Goal: Information Seeking & Learning: Compare options

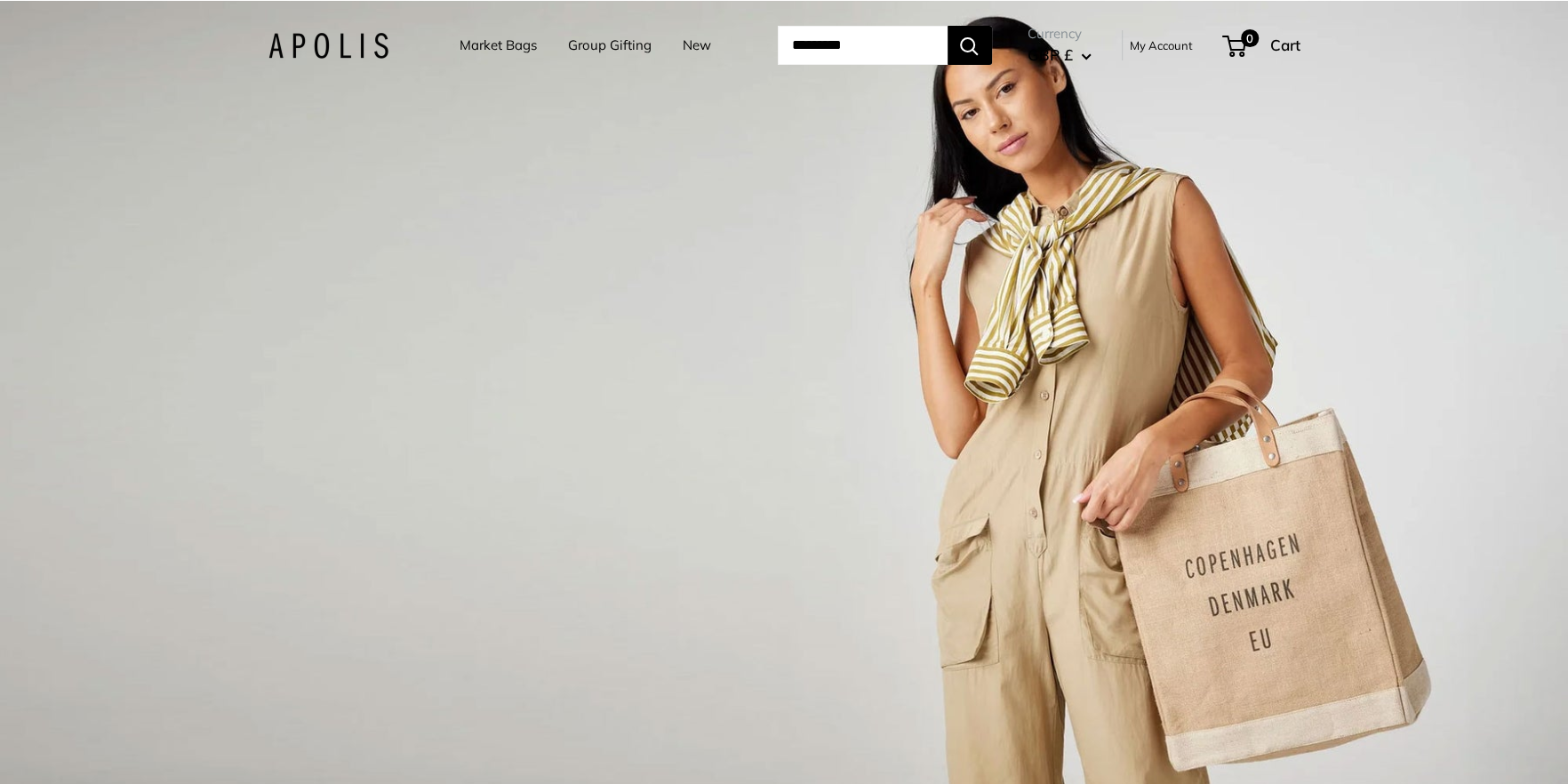
click at [477, 44] on link "Market Bags" at bounding box center [498, 45] width 77 height 25
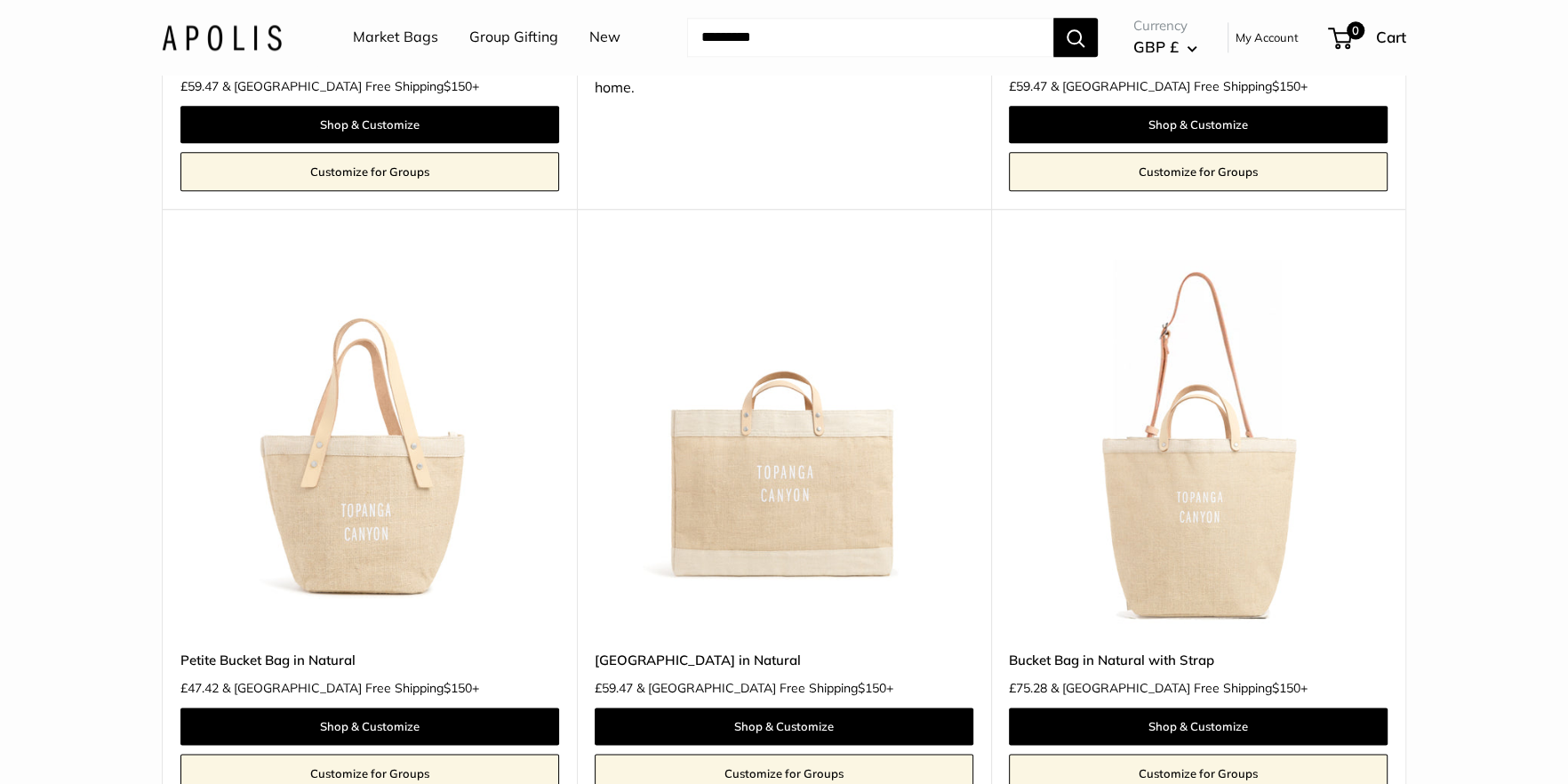
scroll to position [2188, 0]
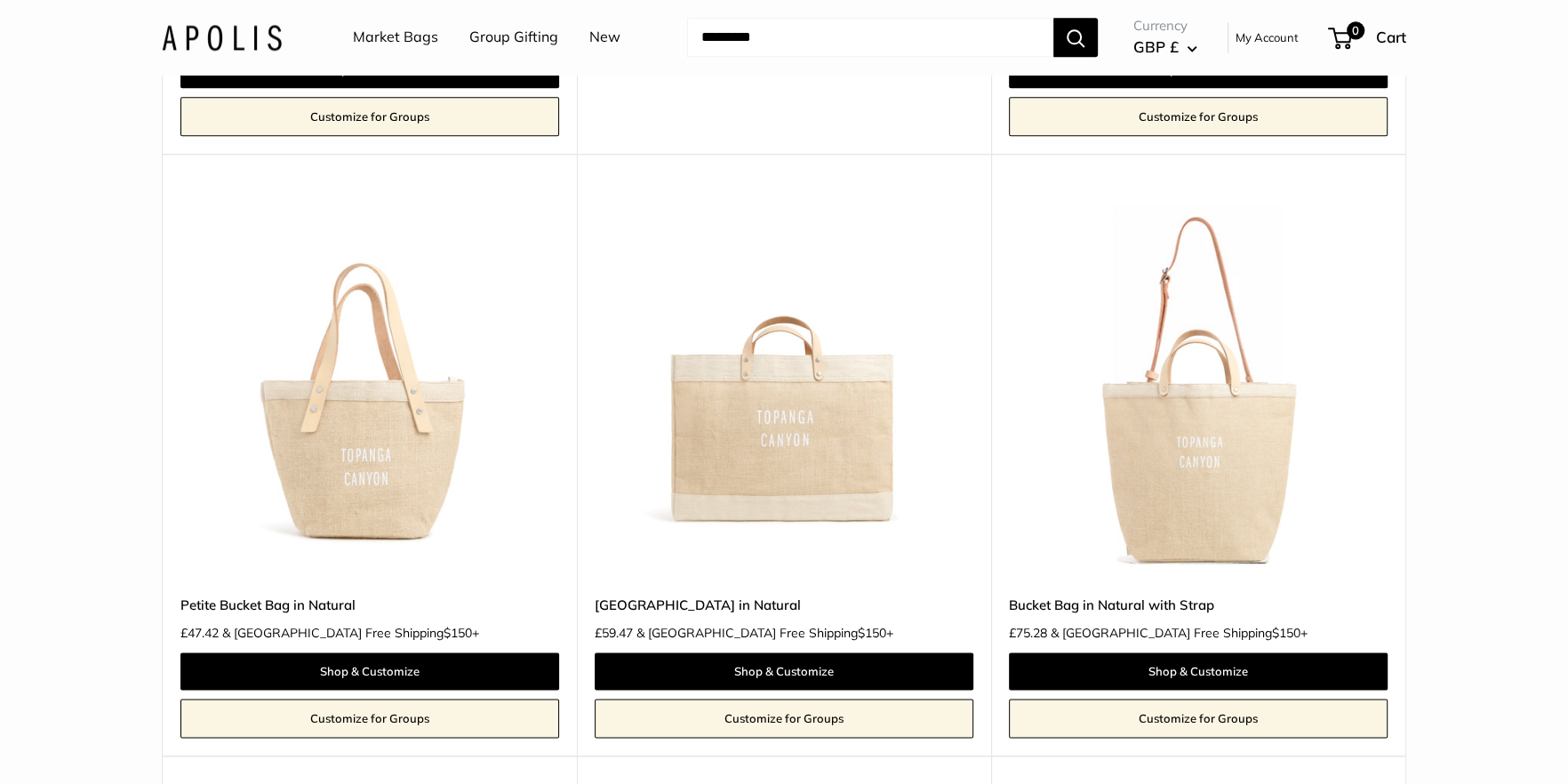
click at [0, 0] on img at bounding box center [0, 0] width 0 height 0
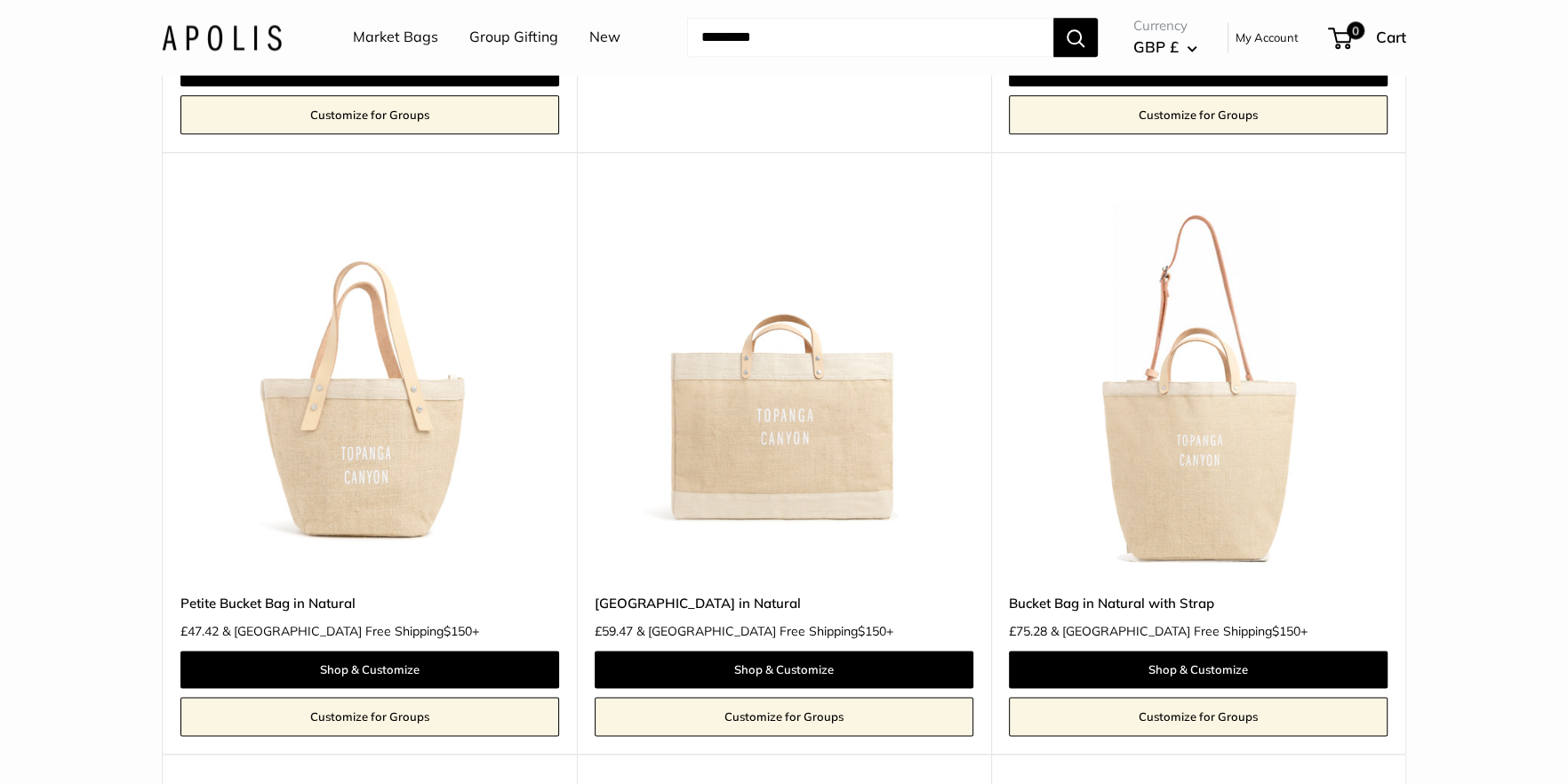
click at [0, 0] on img at bounding box center [0, 0] width 0 height 0
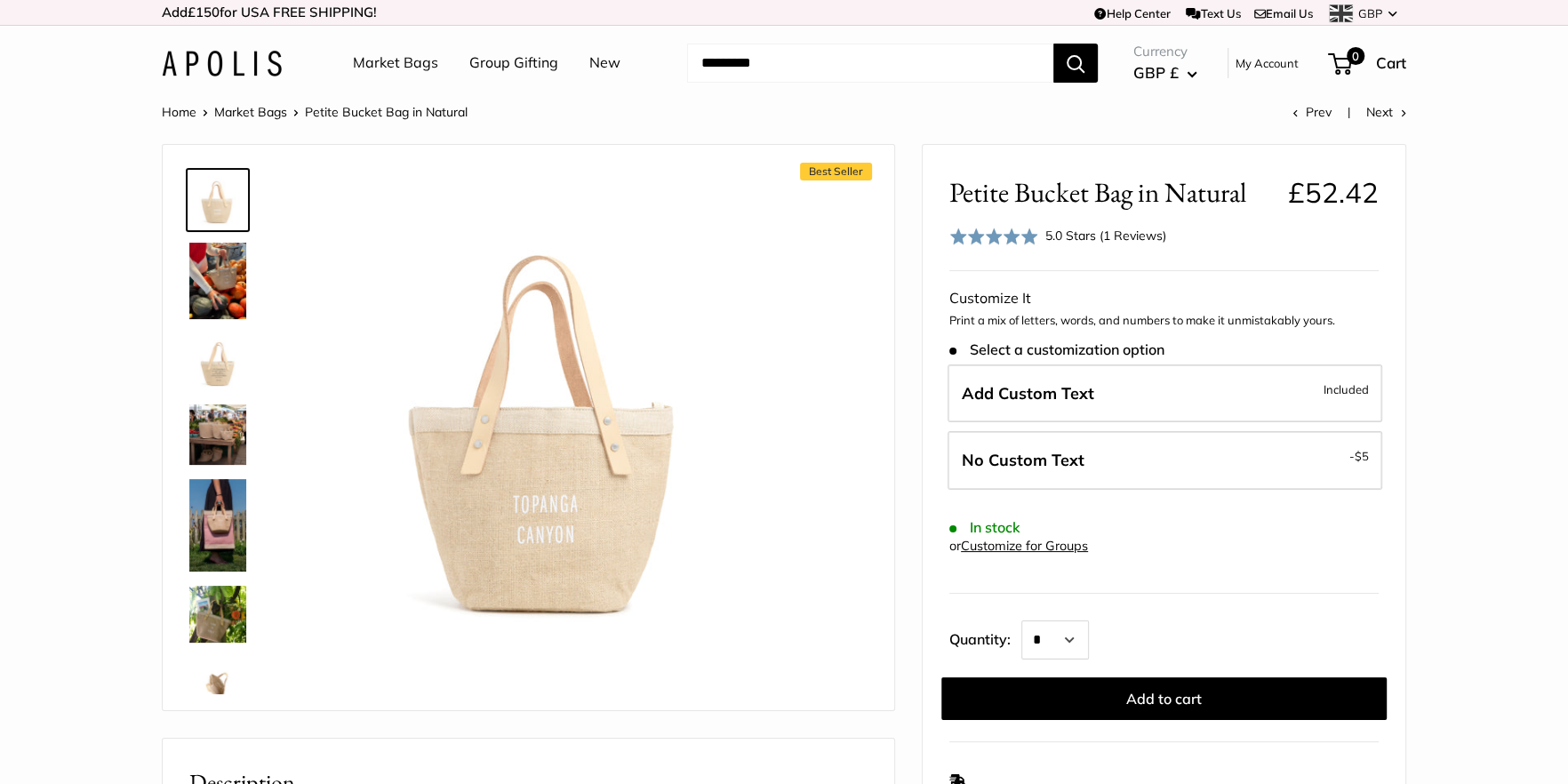
click at [209, 282] on img at bounding box center [218, 280] width 57 height 77
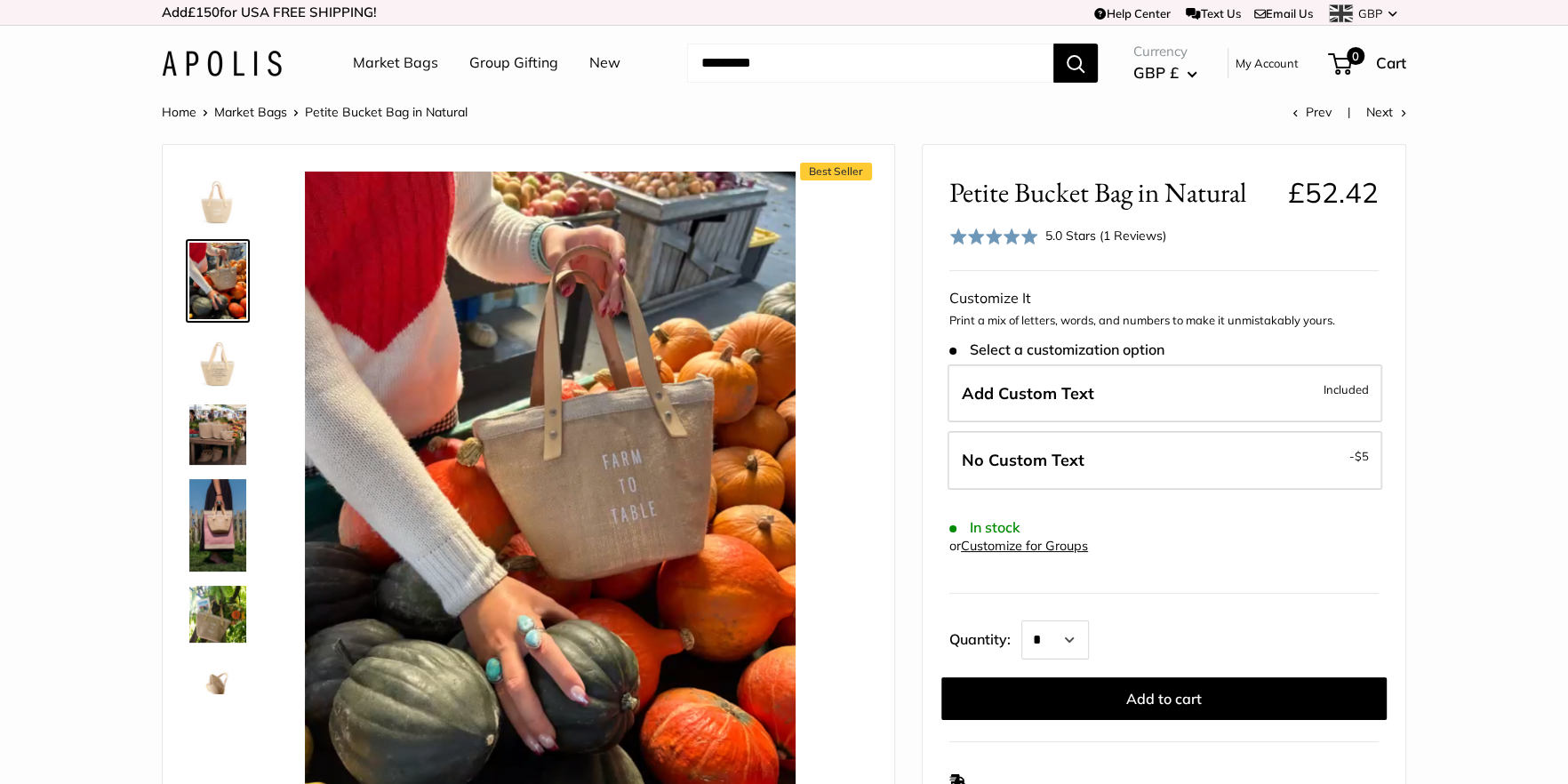
click at [230, 438] on img at bounding box center [218, 435] width 57 height 61
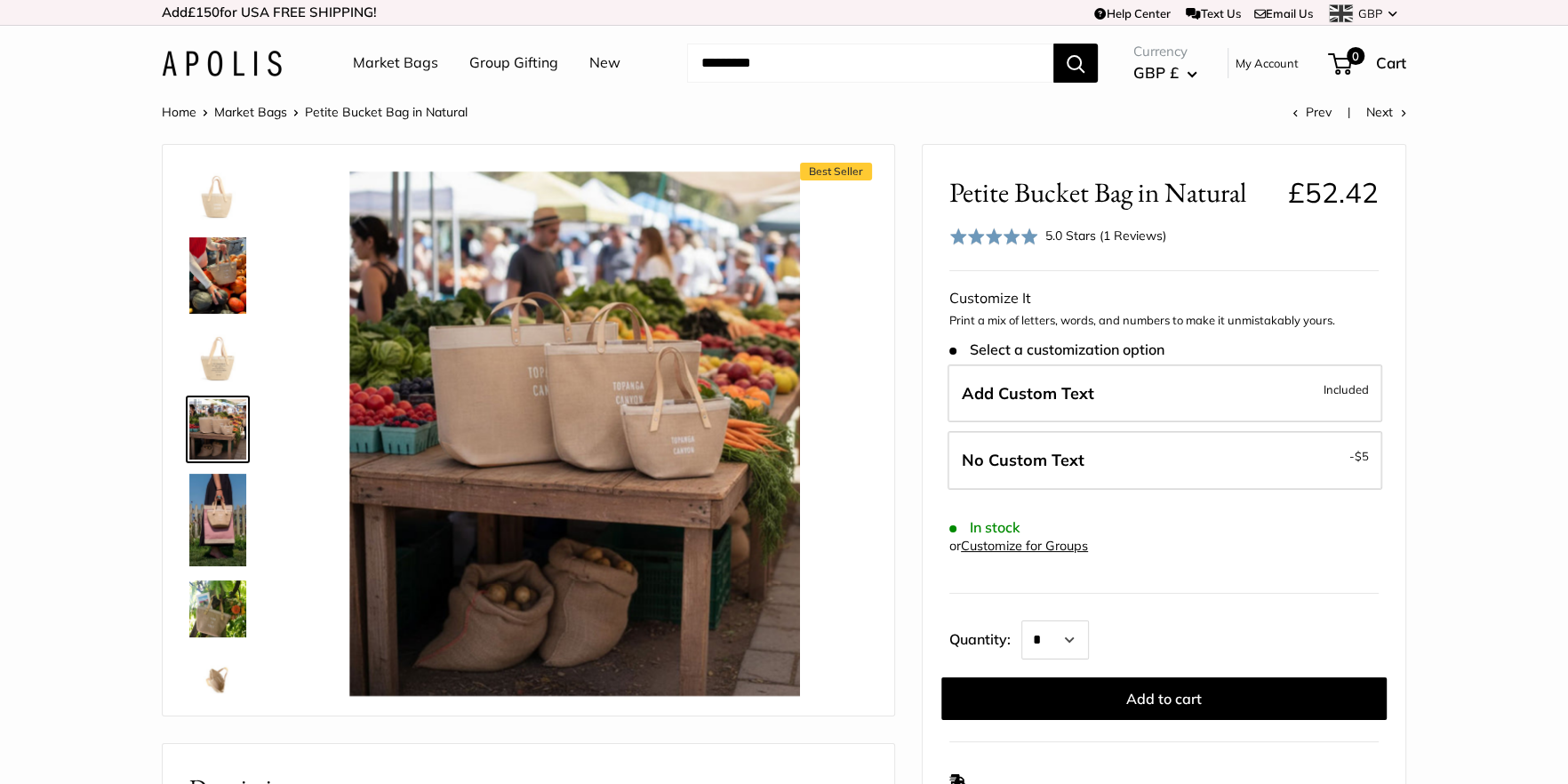
click at [223, 531] on img at bounding box center [218, 519] width 57 height 91
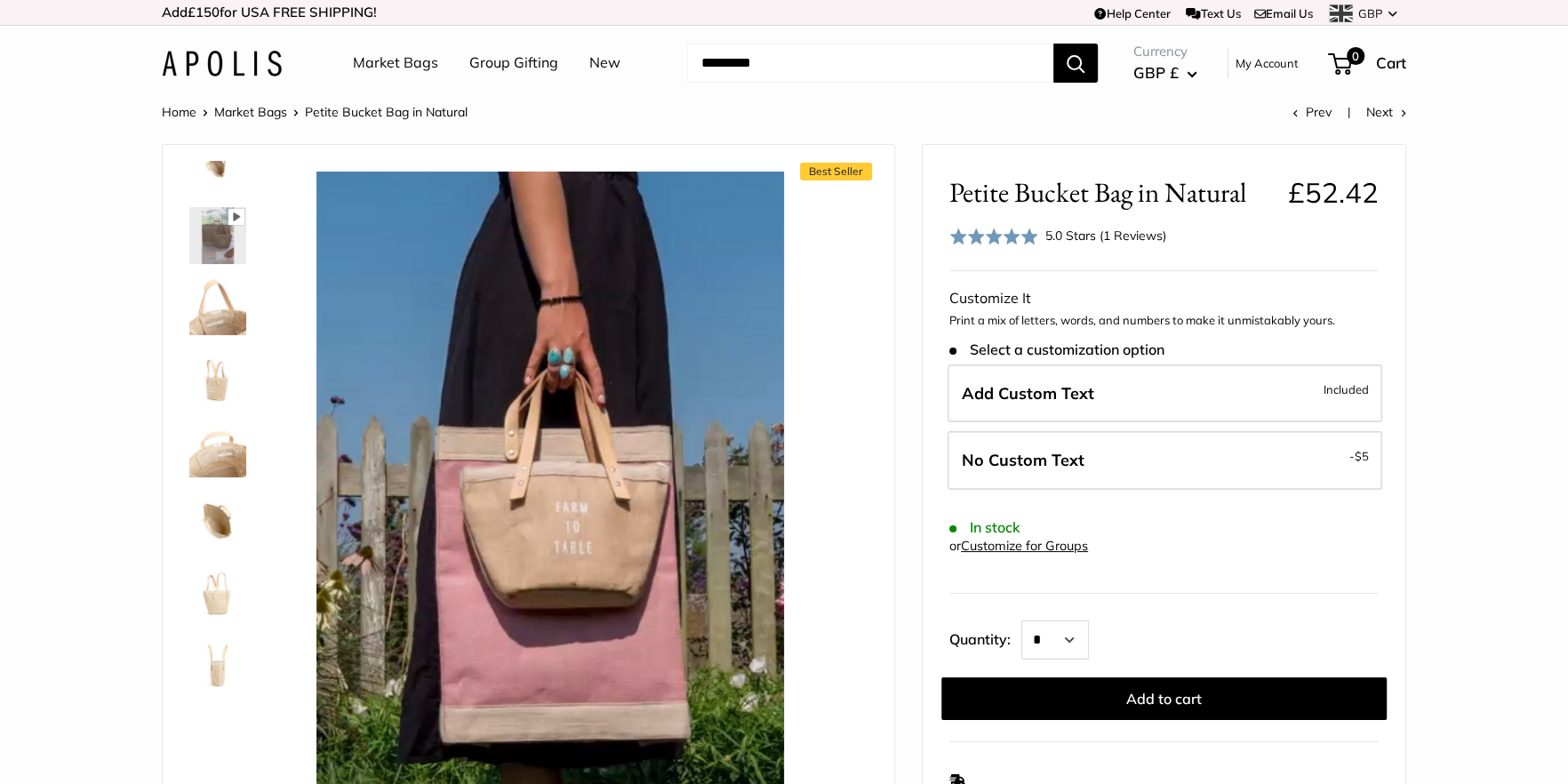
scroll to position [528, 0]
click at [213, 583] on img at bounding box center [218, 586] width 57 height 57
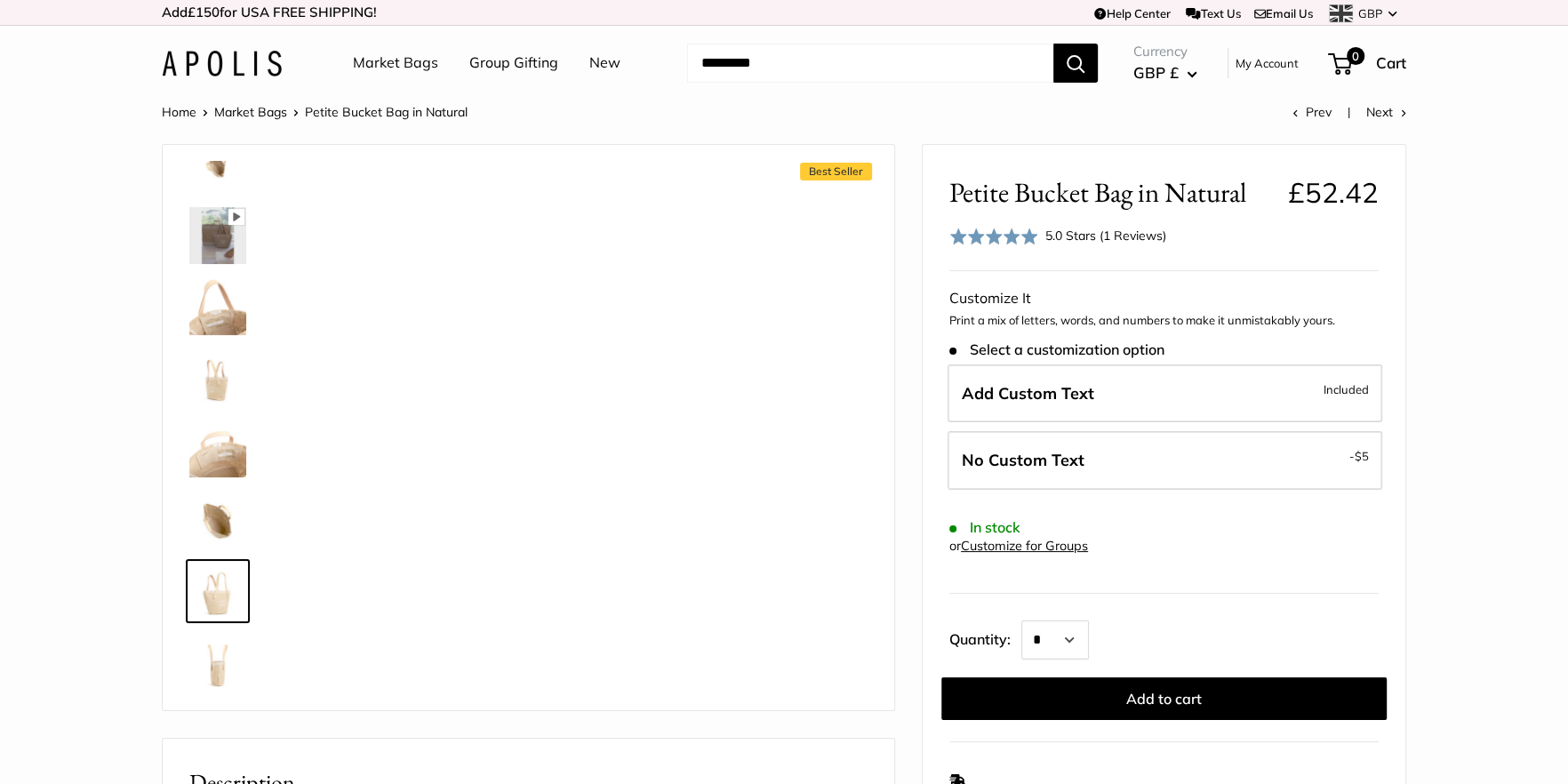
scroll to position [0, 0]
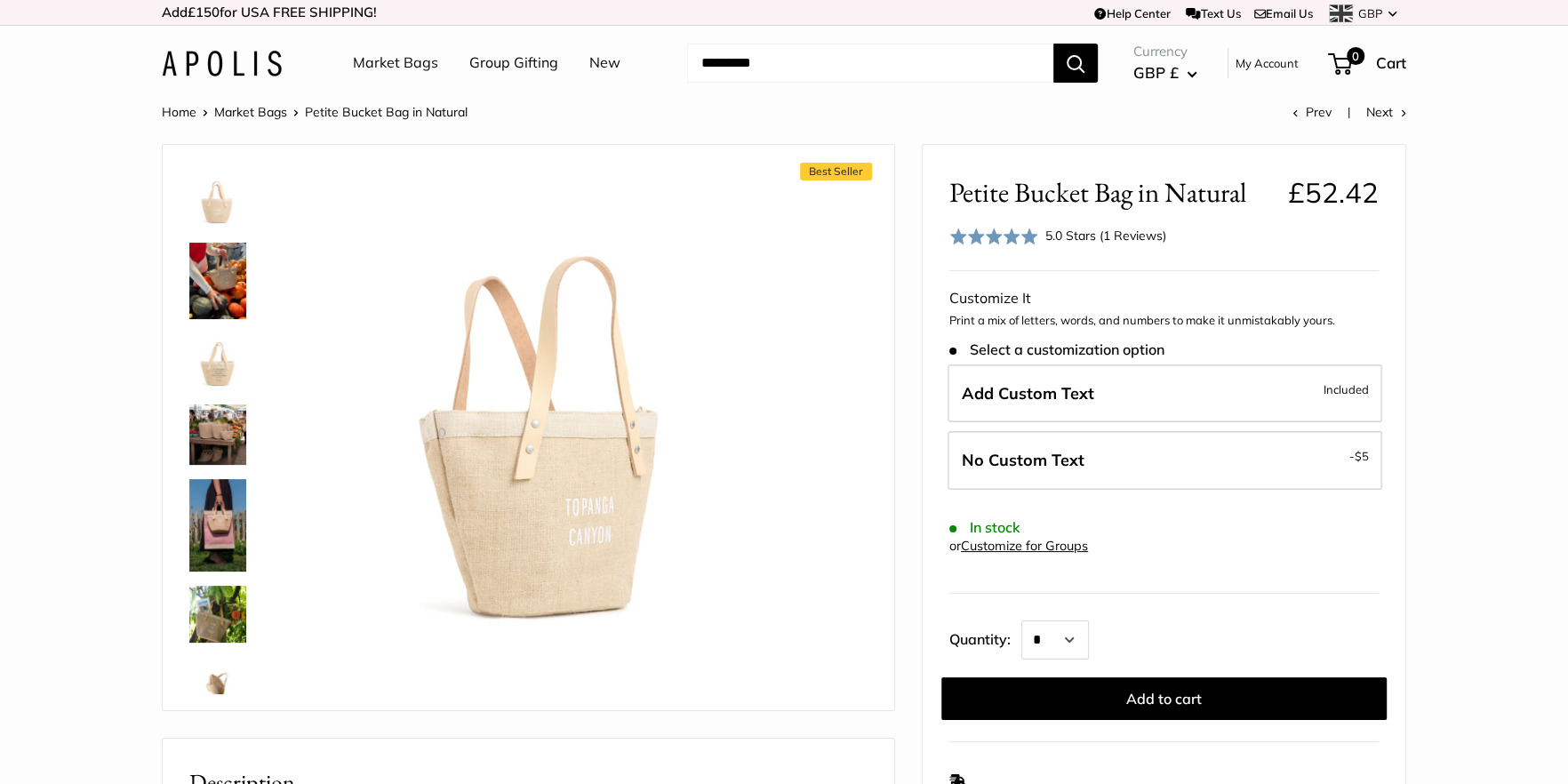
click at [207, 192] on img at bounding box center [218, 200] width 57 height 57
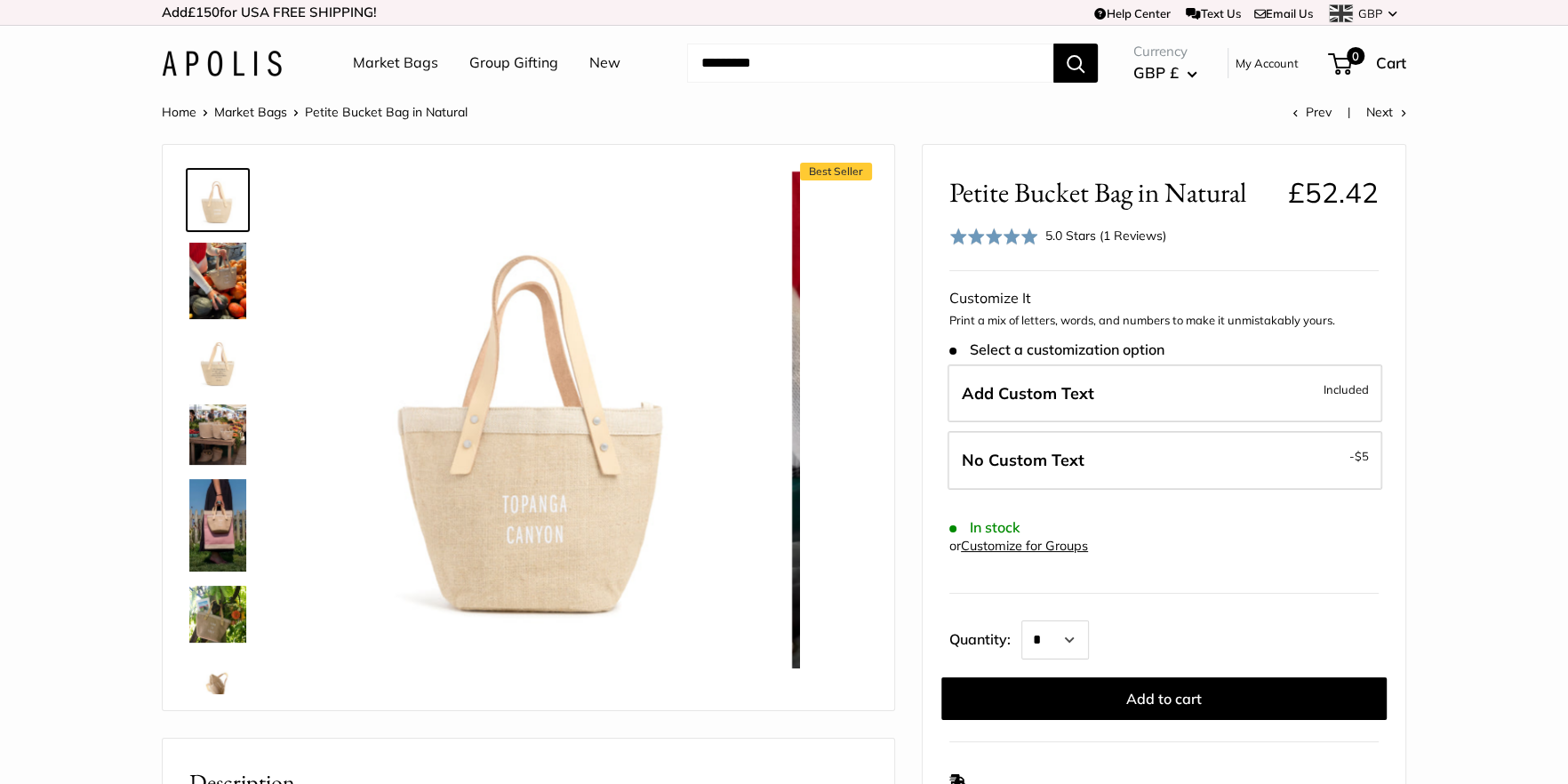
click at [224, 365] on img at bounding box center [218, 362] width 57 height 57
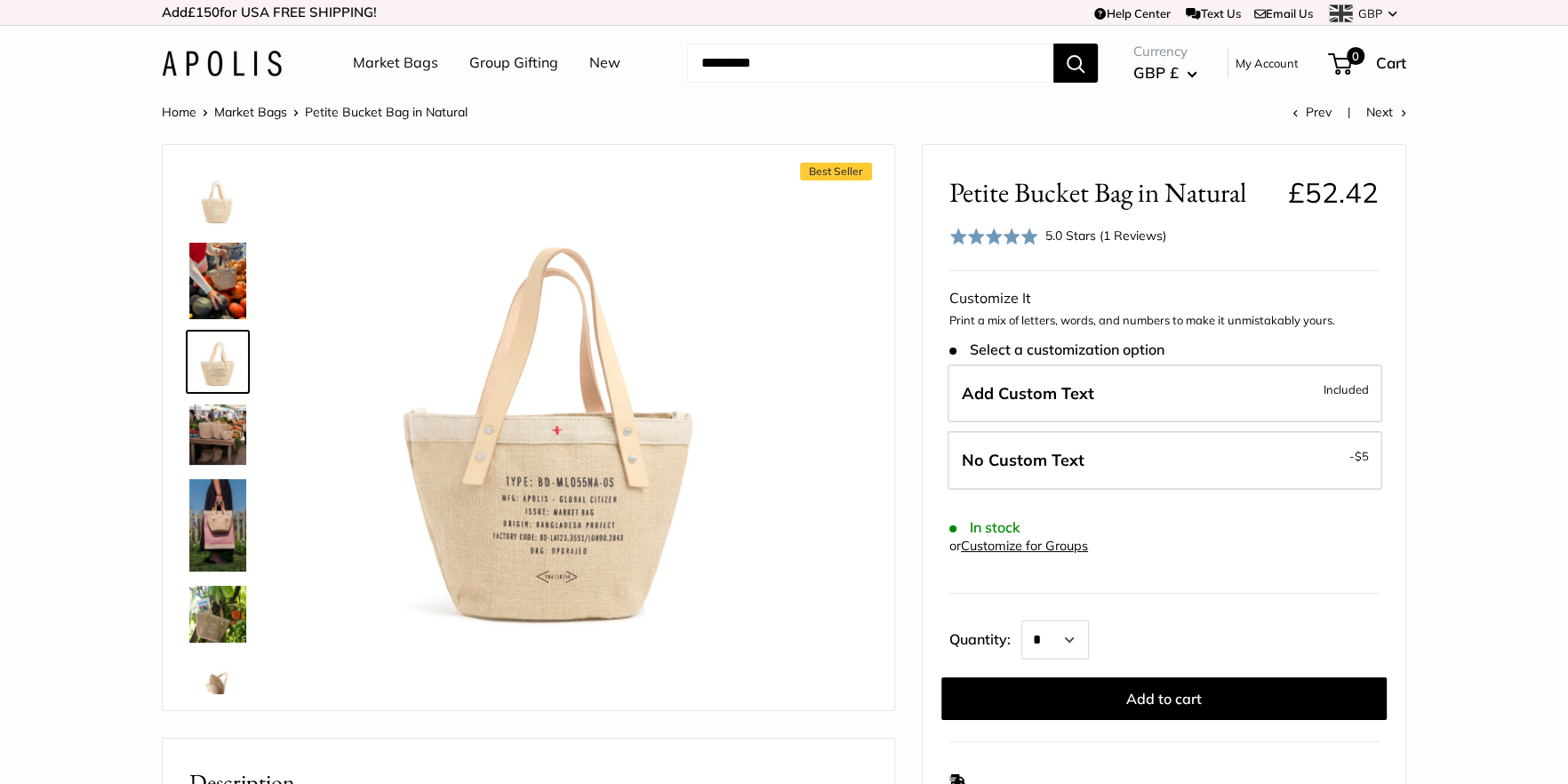
click at [227, 438] on img at bounding box center [218, 435] width 57 height 61
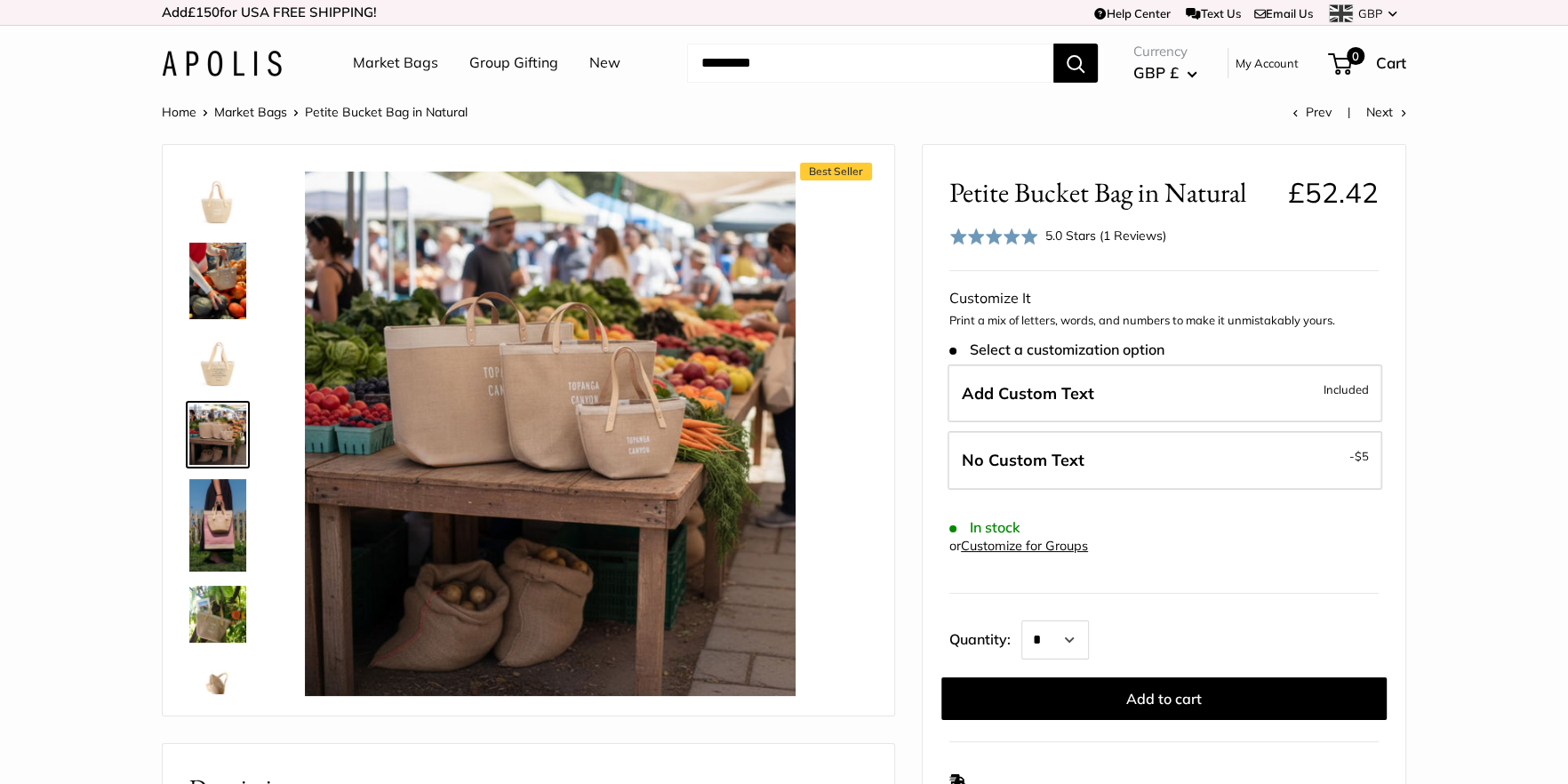
click at [212, 194] on img at bounding box center [218, 200] width 57 height 57
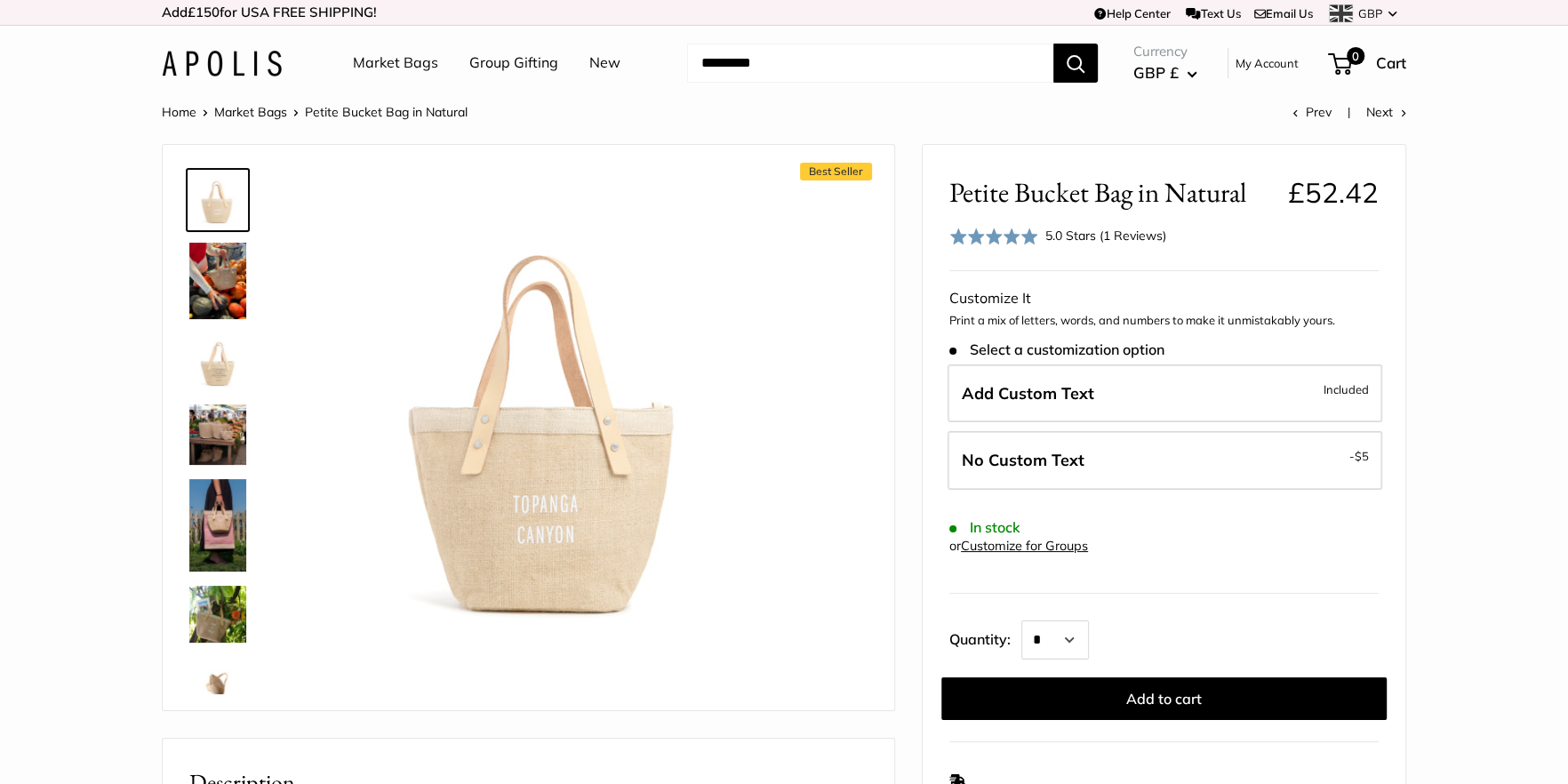
click at [407, 62] on link "Market Bags" at bounding box center [395, 63] width 86 height 27
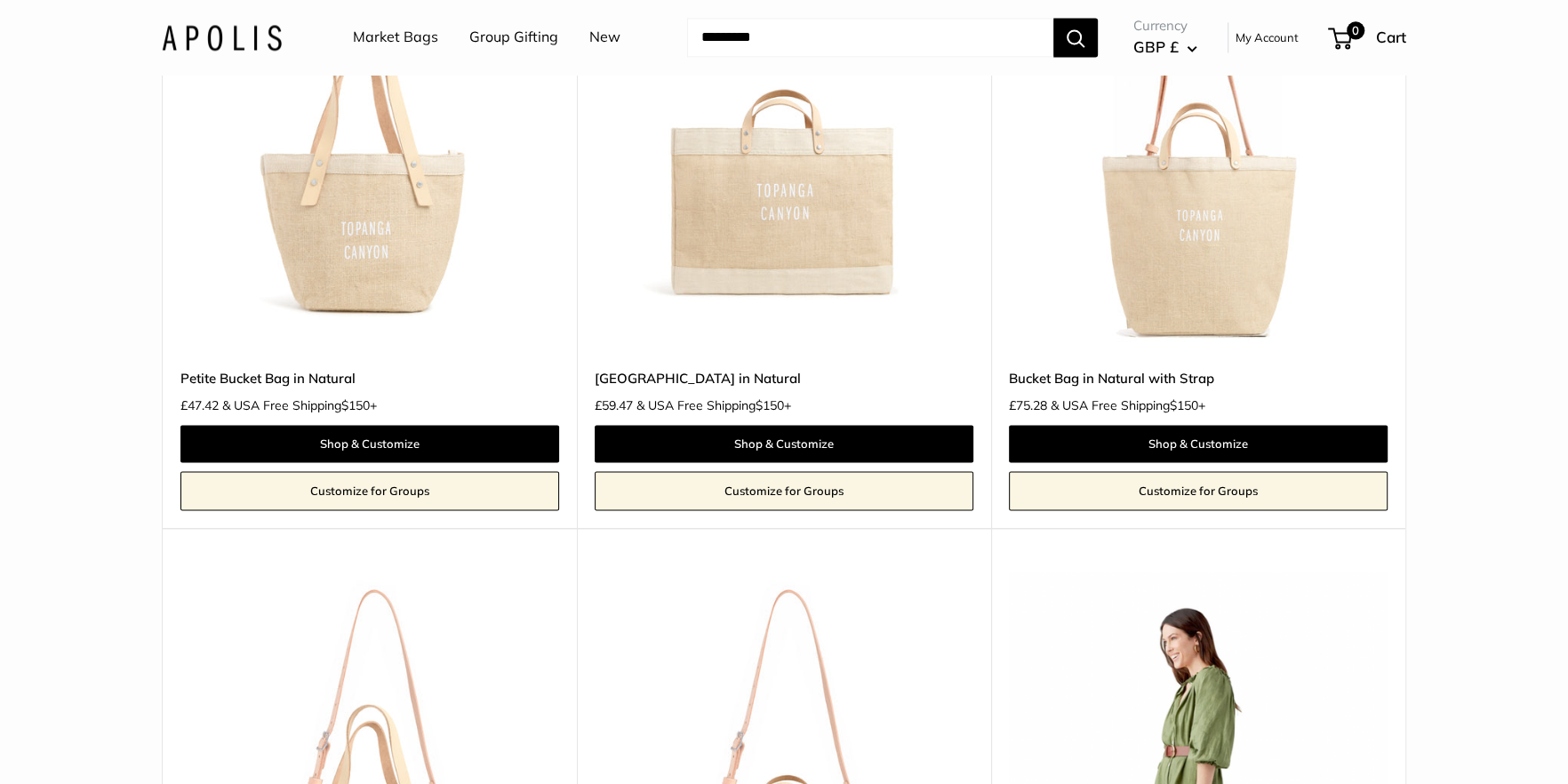
scroll to position [2184, 0]
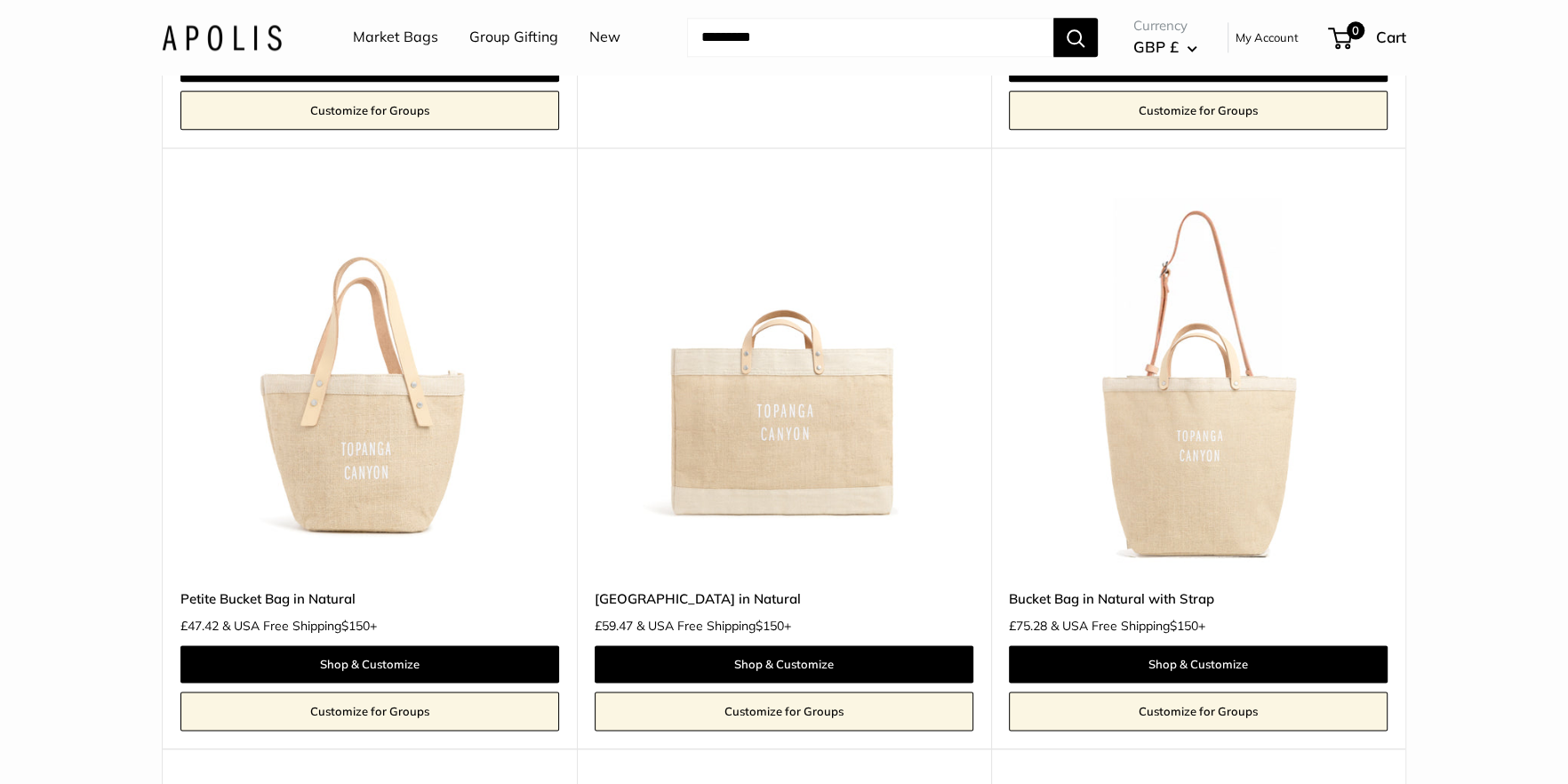
click at [0, 0] on img at bounding box center [0, 0] width 0 height 0
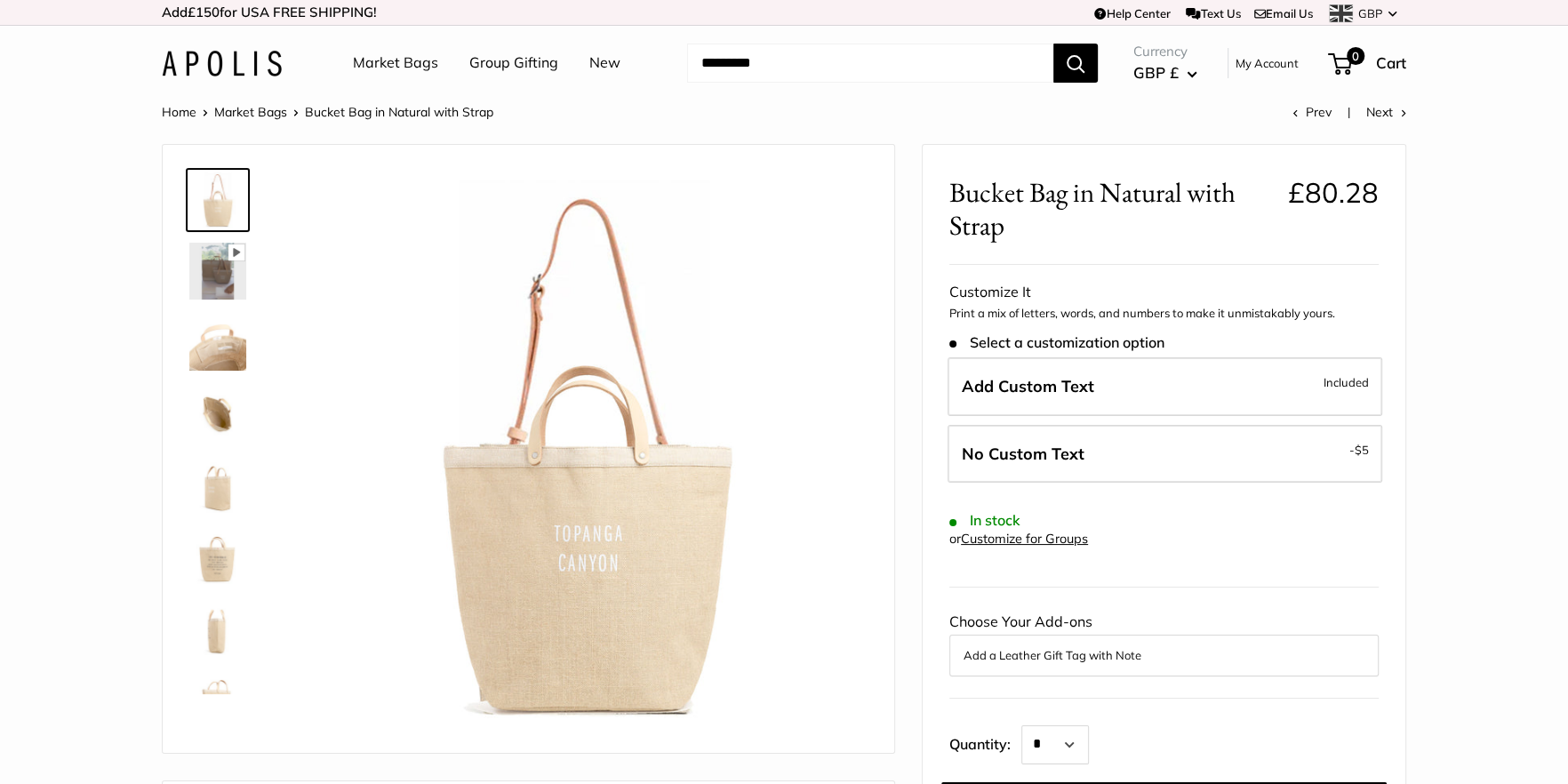
click at [210, 505] on img at bounding box center [218, 485] width 57 height 57
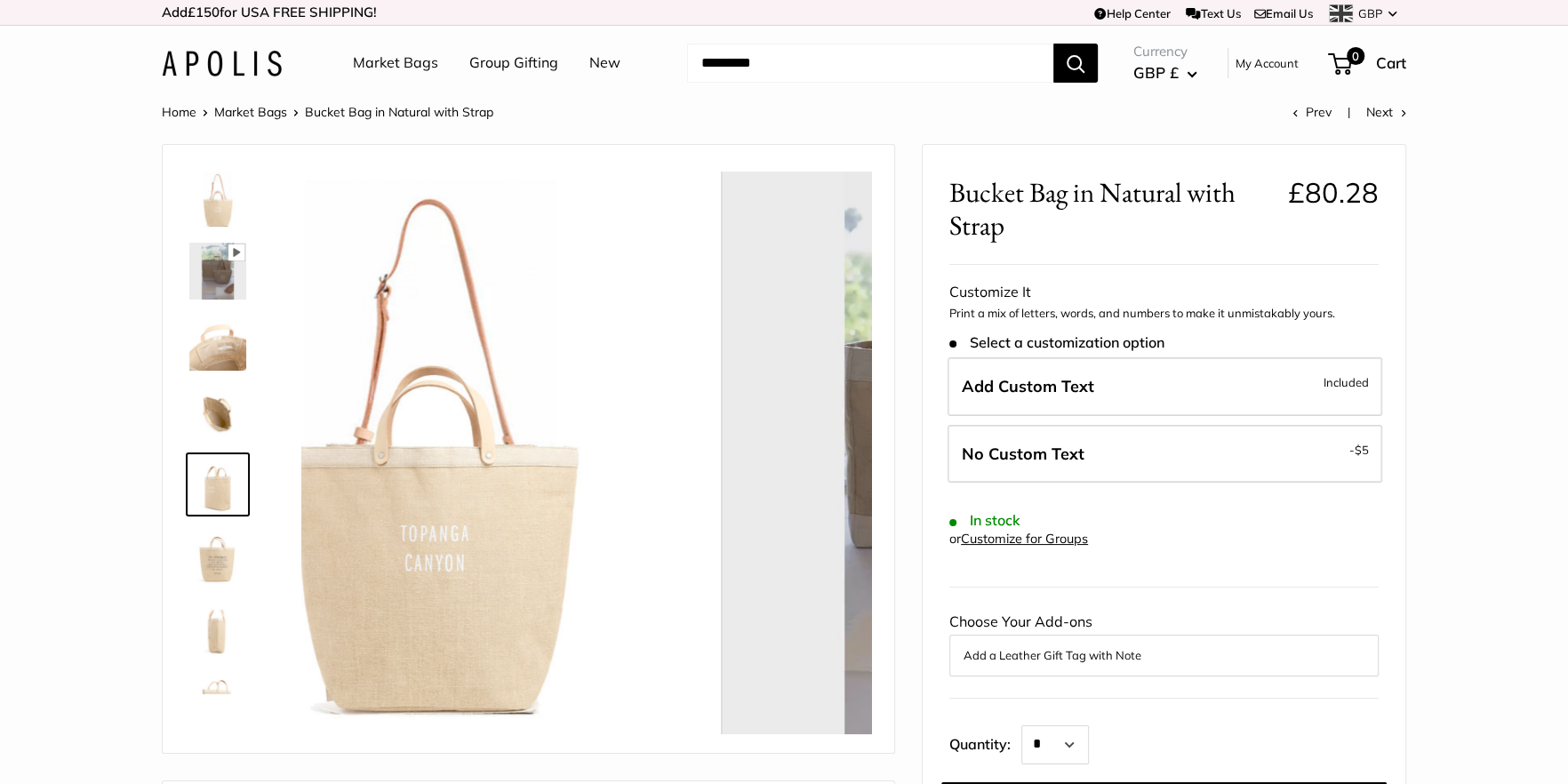
scroll to position [42, 0]
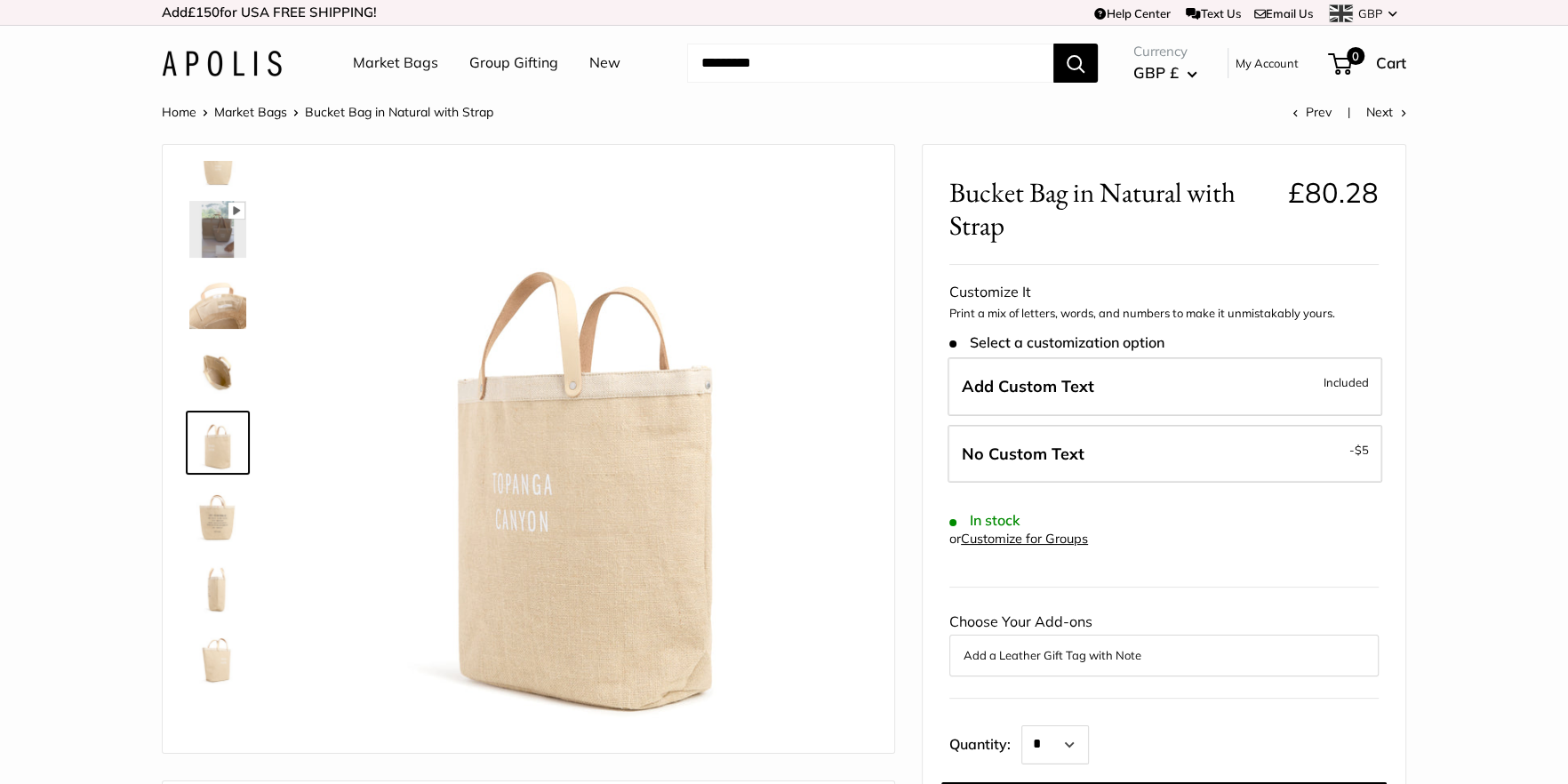
click at [210, 517] on img at bounding box center [218, 514] width 57 height 57
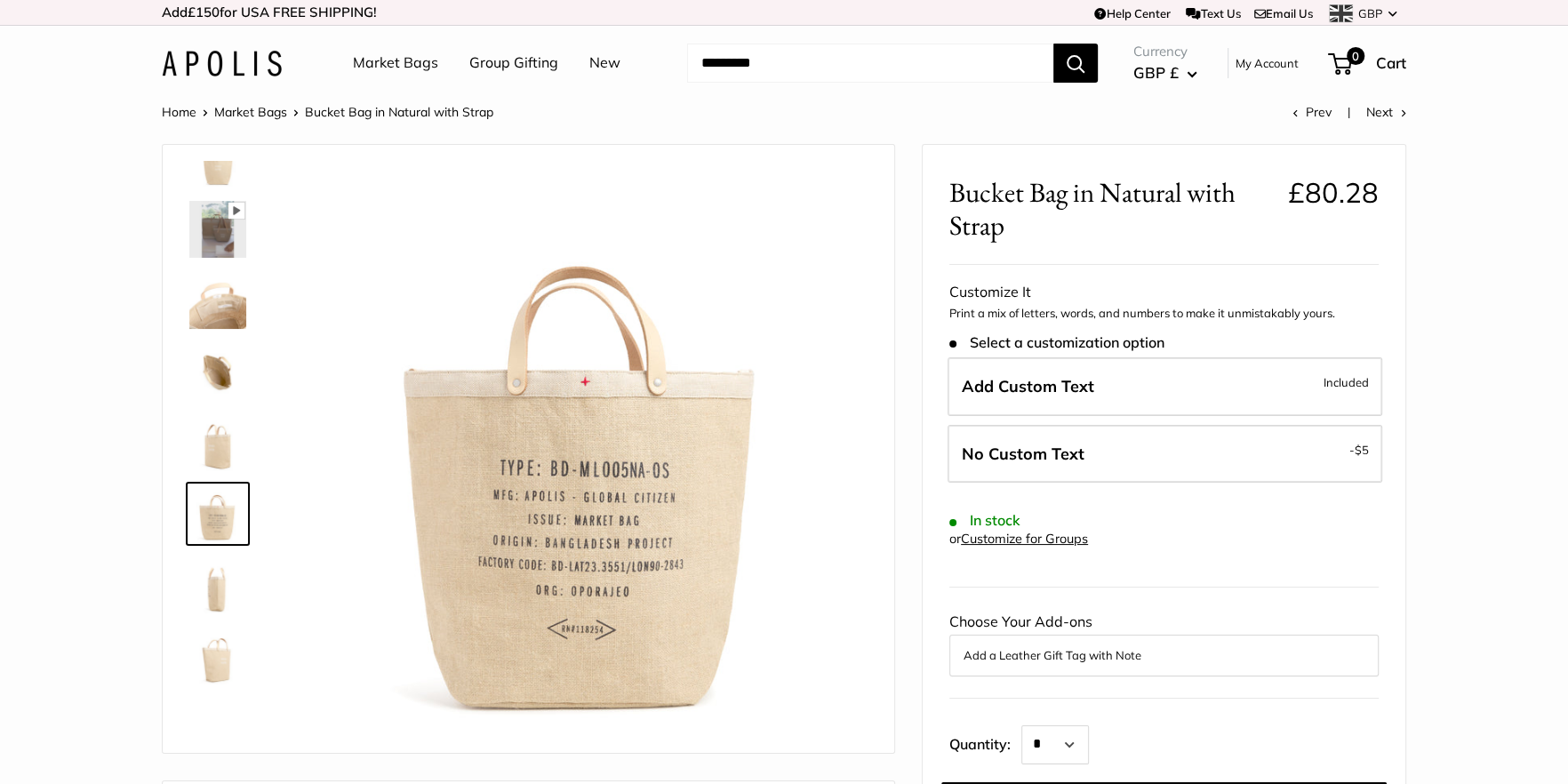
click at [213, 576] on img at bounding box center [218, 586] width 57 height 57
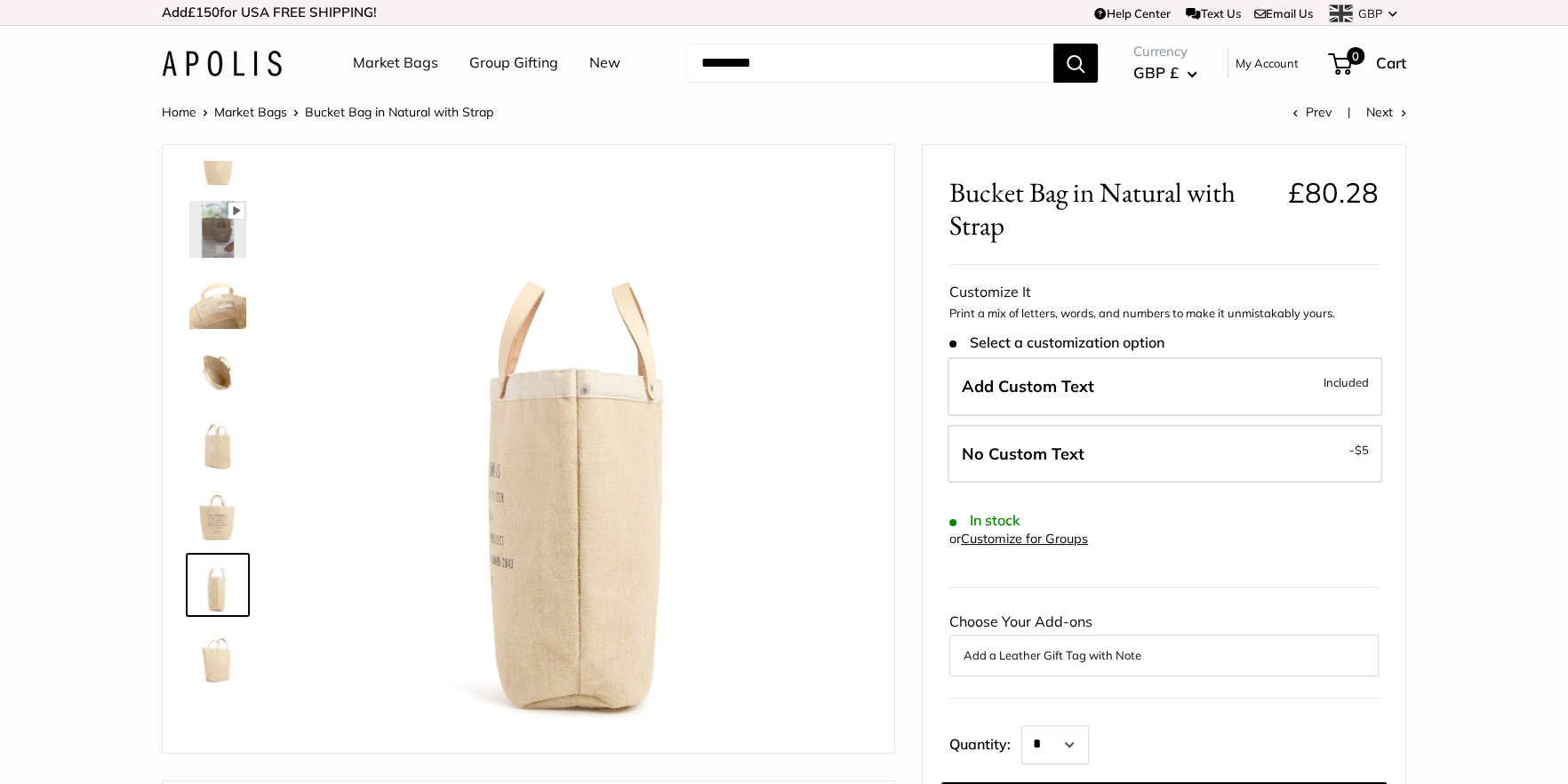
scroll to position [0, 0]
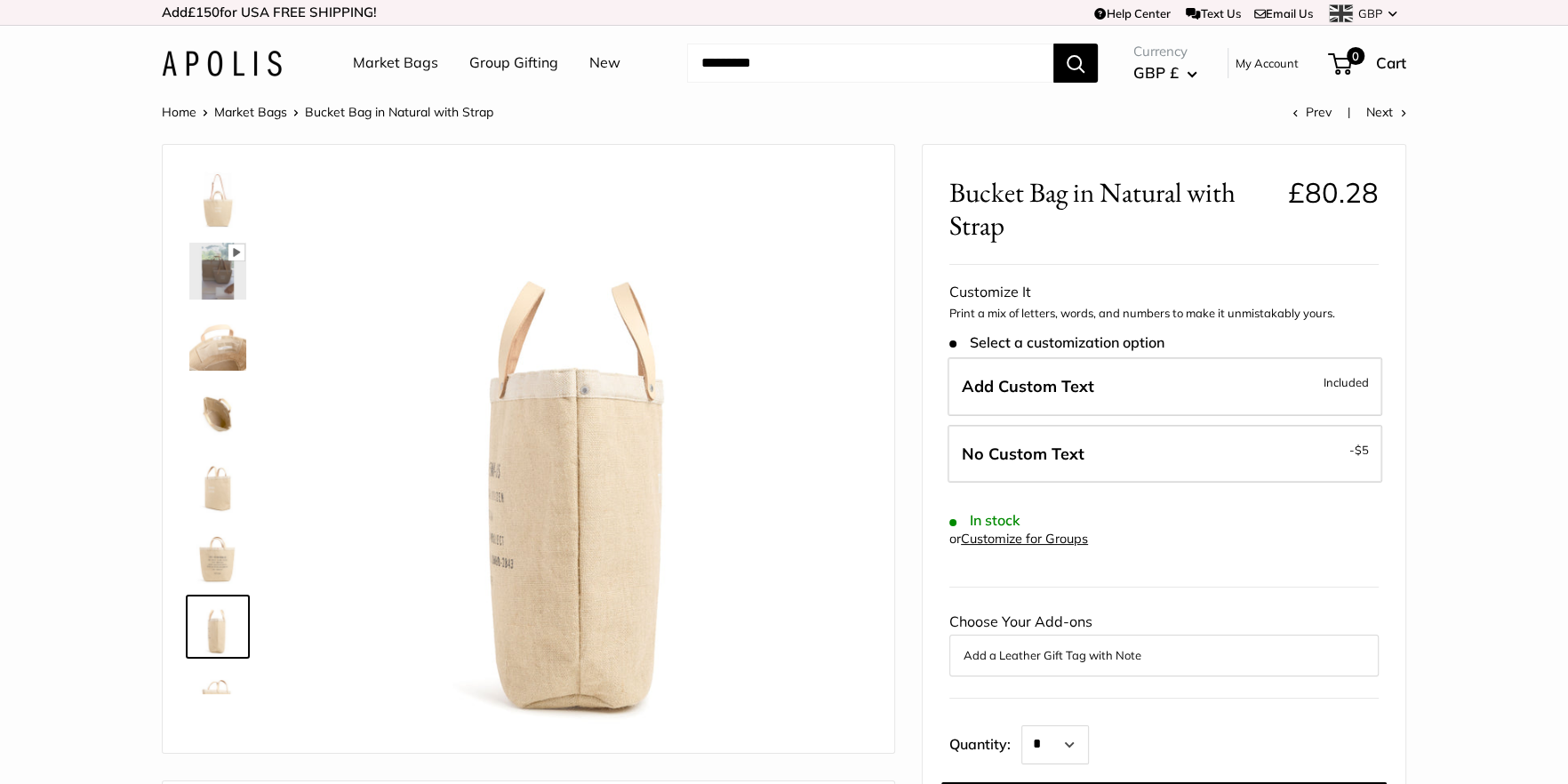
click at [219, 195] on img at bounding box center [218, 200] width 57 height 57
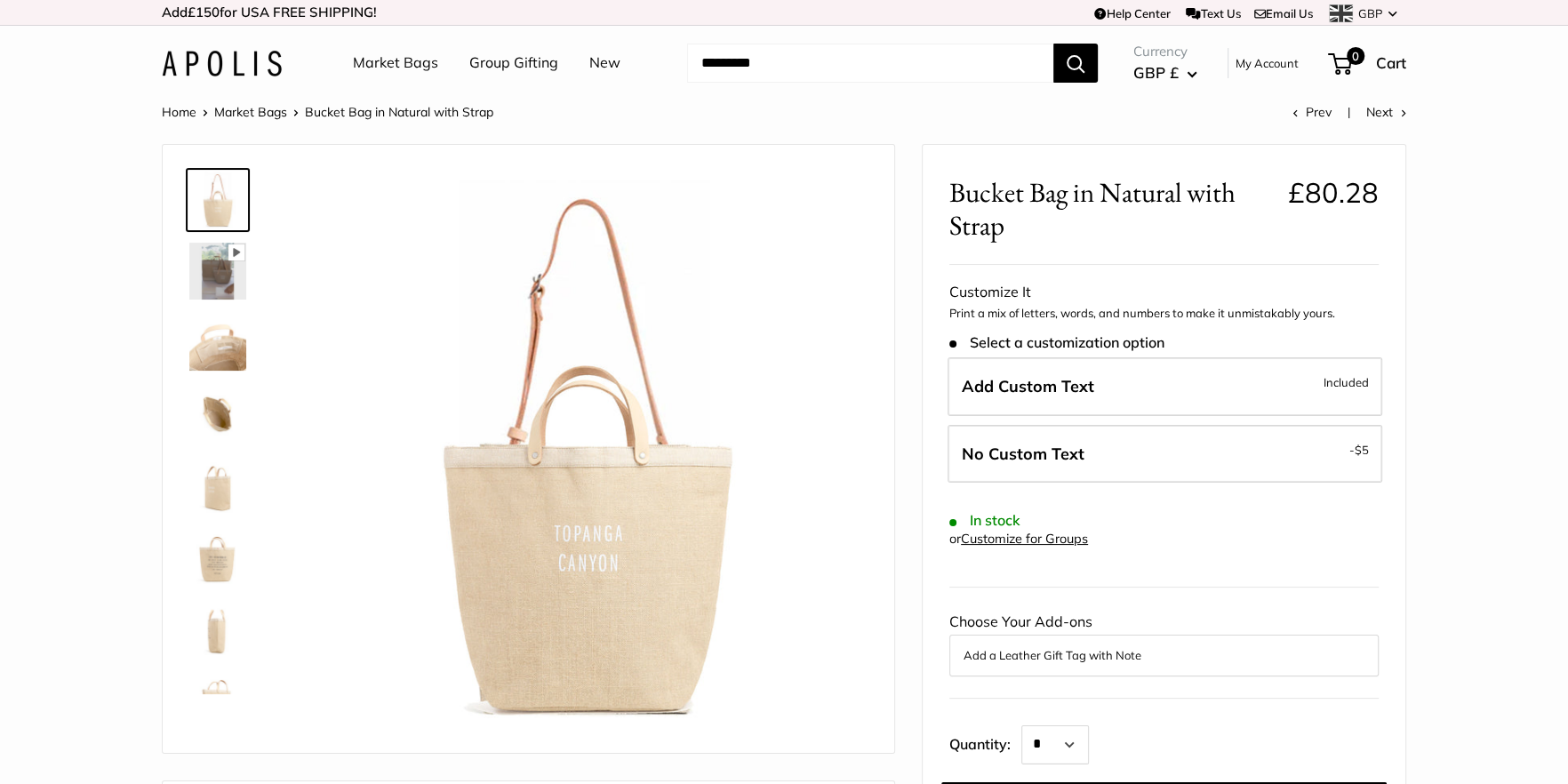
click at [241, 112] on link "Market Bags" at bounding box center [250, 112] width 73 height 16
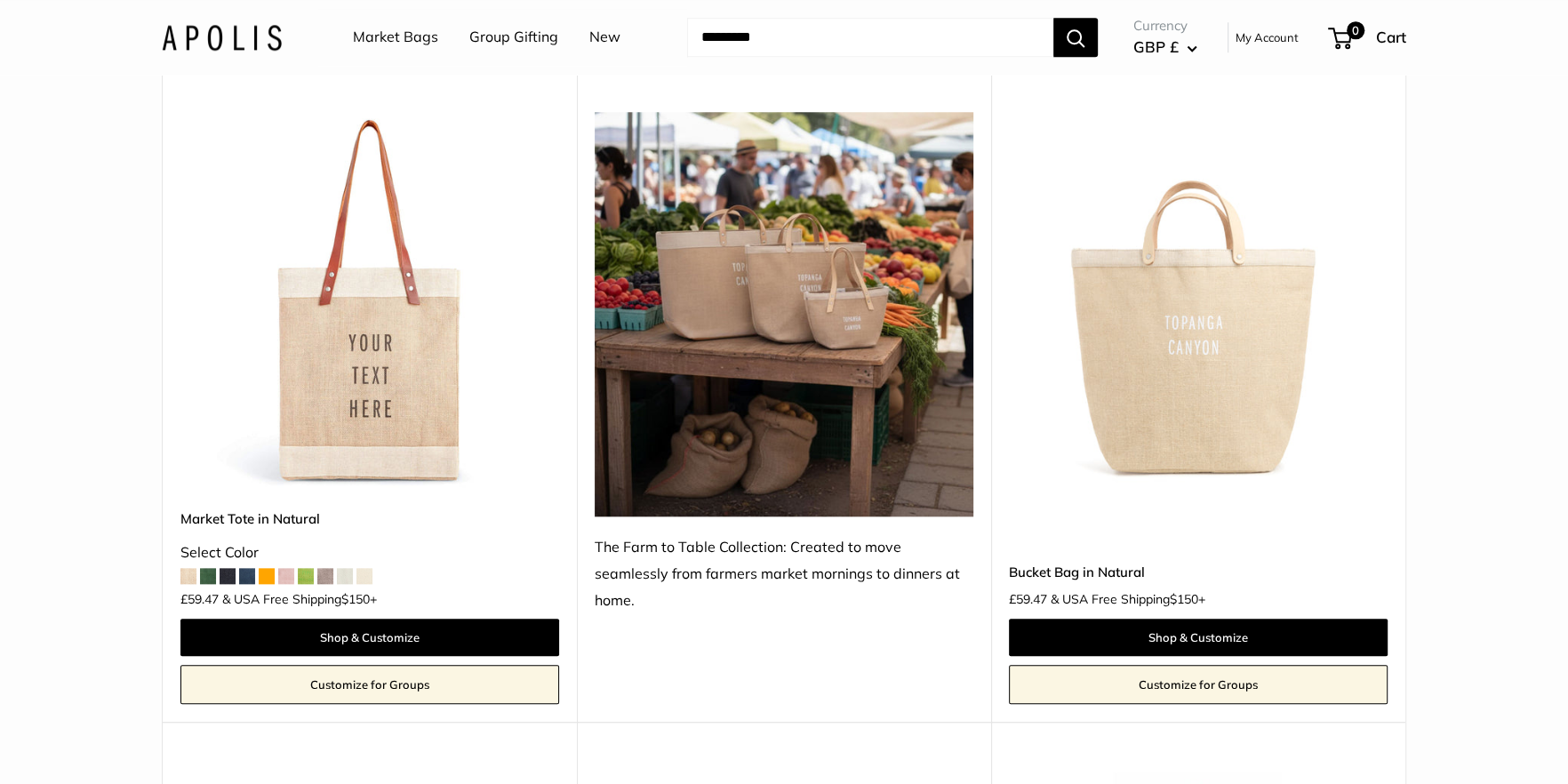
scroll to position [1608, 0]
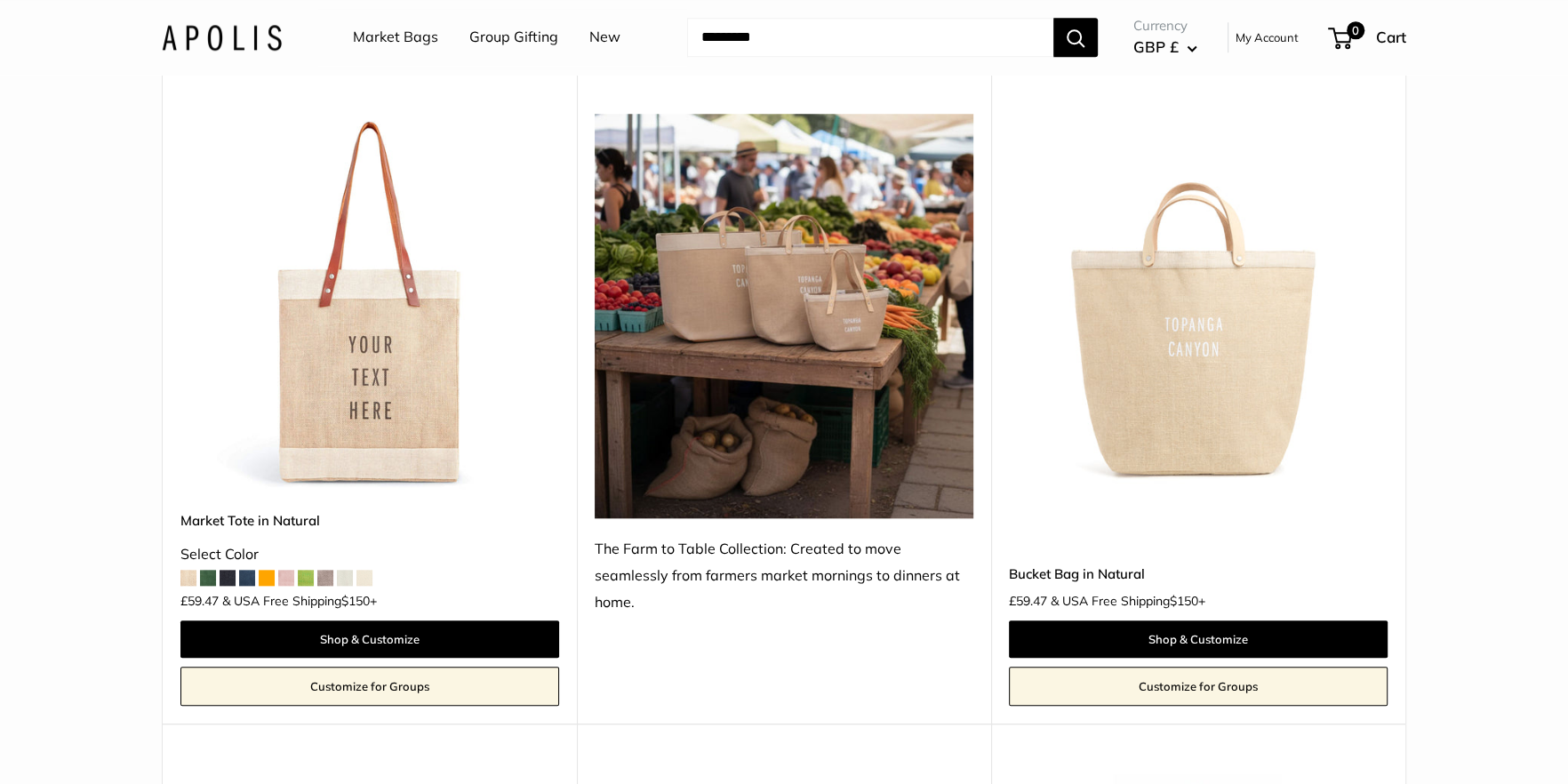
click at [751, 272] on img at bounding box center [784, 315] width 379 height 405
